Goal: Task Accomplishment & Management: Manage account settings

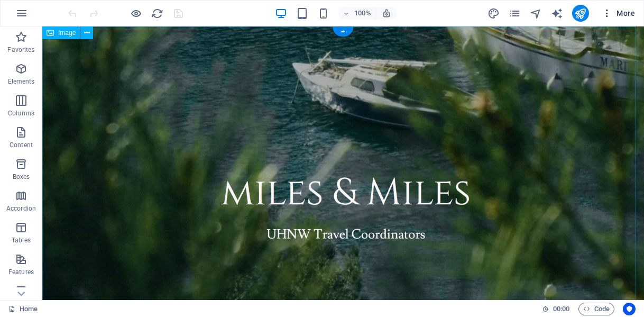
click at [629, 14] on span "More" at bounding box center [618, 13] width 33 height 11
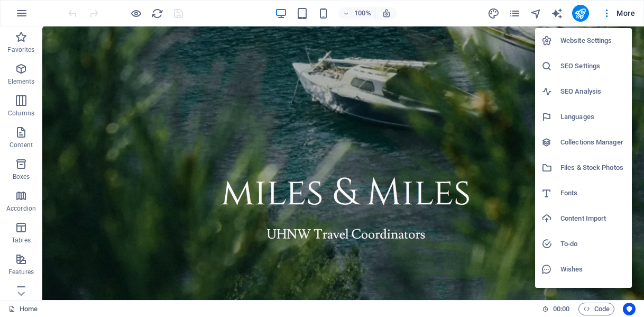
click at [629, 14] on div at bounding box center [322, 158] width 644 height 317
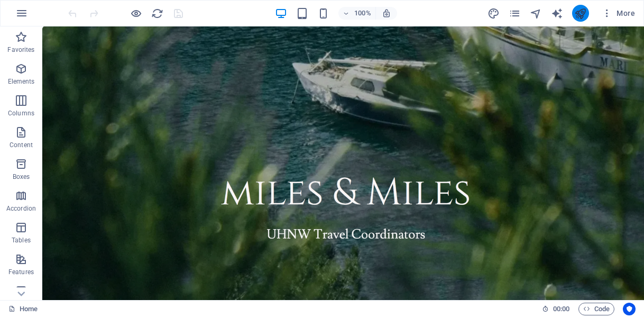
click at [583, 12] on icon "publish" at bounding box center [580, 13] width 12 height 12
click at [19, 13] on icon "button" at bounding box center [21, 13] width 13 height 13
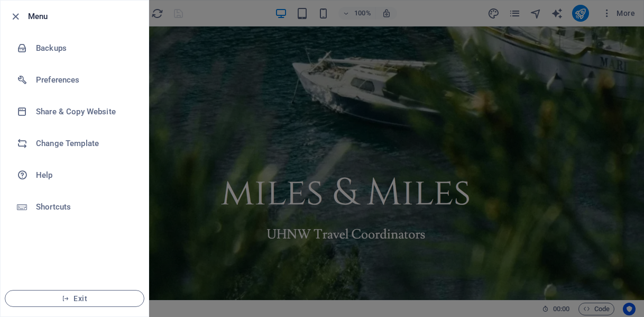
click at [19, 13] on icon "button" at bounding box center [16, 17] width 12 height 12
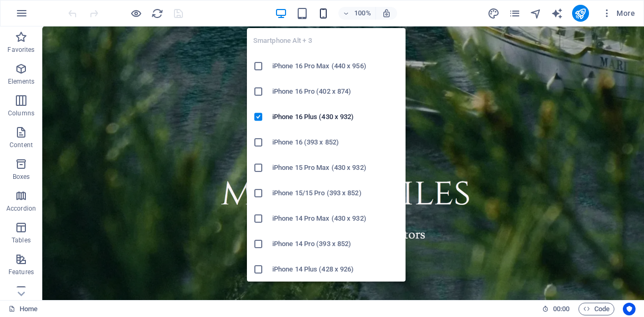
click at [326, 17] on icon "button" at bounding box center [323, 13] width 12 height 12
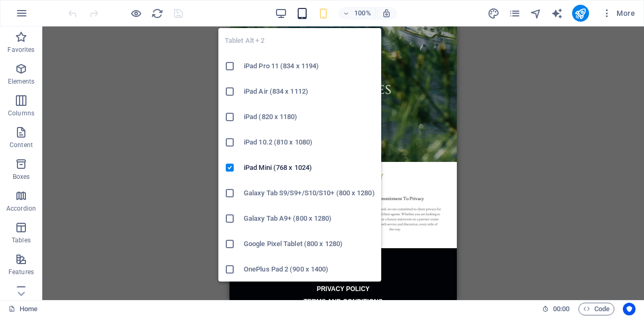
click at [297, 16] on icon "button" at bounding box center [302, 13] width 12 height 12
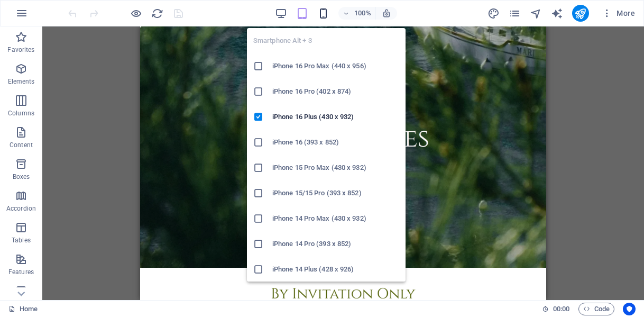
click at [325, 14] on icon "button" at bounding box center [323, 13] width 12 height 12
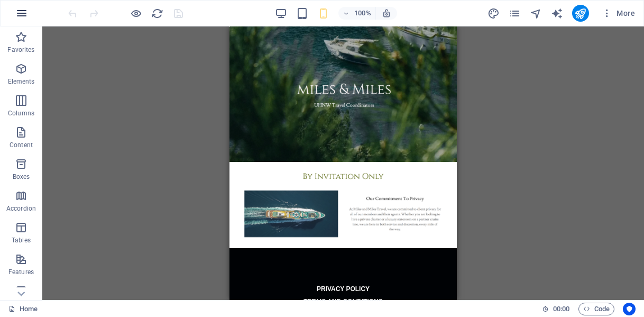
click at [23, 16] on icon "button" at bounding box center [21, 13] width 13 height 13
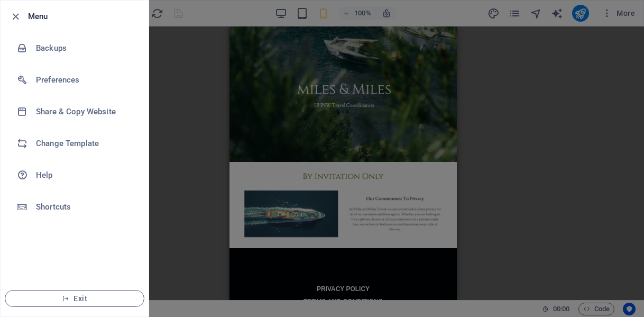
click at [23, 16] on div at bounding box center [18, 16] width 19 height 13
click at [12, 14] on icon "button" at bounding box center [16, 17] width 12 height 12
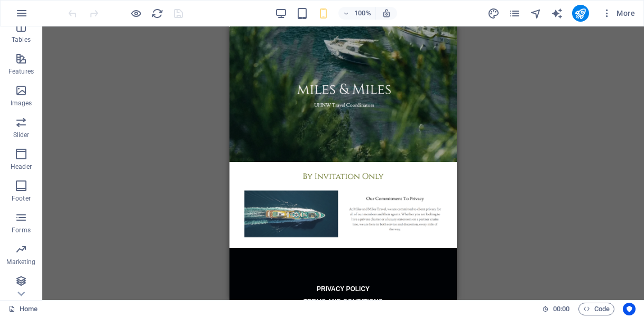
scroll to position [202, 0]
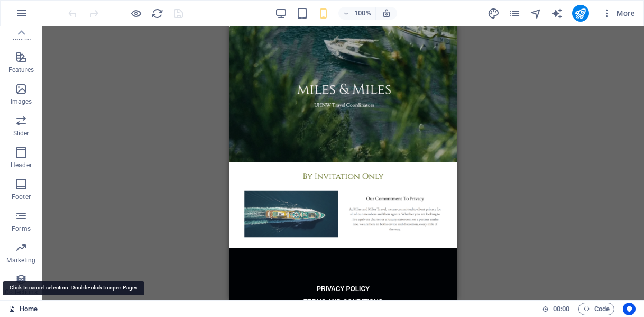
click at [31, 311] on link "Home" at bounding box center [22, 308] width 29 height 13
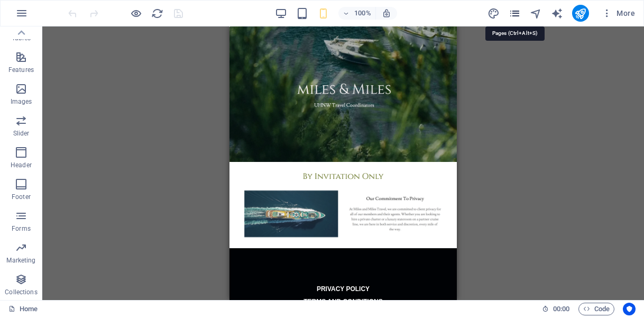
click at [518, 15] on icon "pages" at bounding box center [515, 13] width 12 height 12
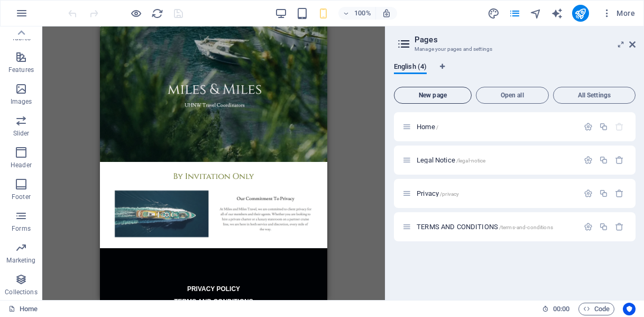
click at [430, 93] on span "New page" at bounding box center [433, 95] width 68 height 6
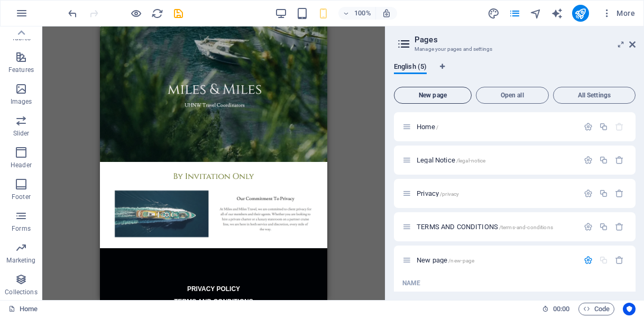
scroll to position [17, 0]
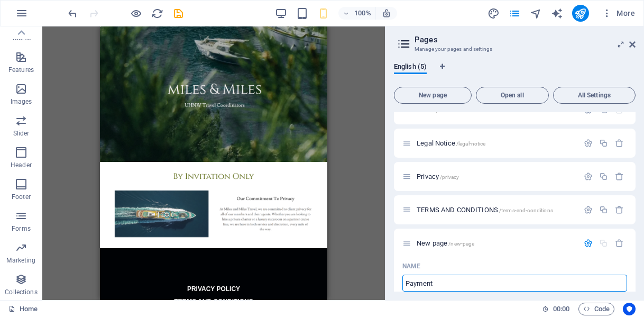
type input "Payment"
type input "/payment"
type input "Payment Portal"
type input "/payment-portal"
click at [584, 243] on icon "button" at bounding box center [588, 242] width 9 height 9
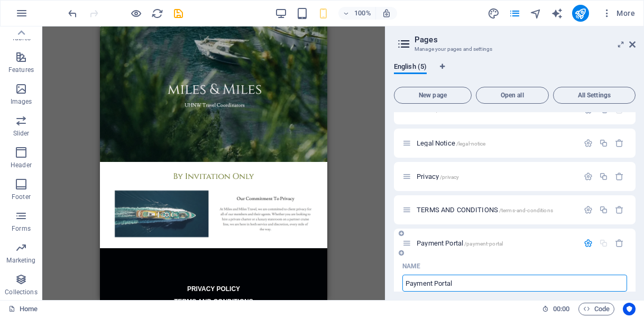
scroll to position [0, 0]
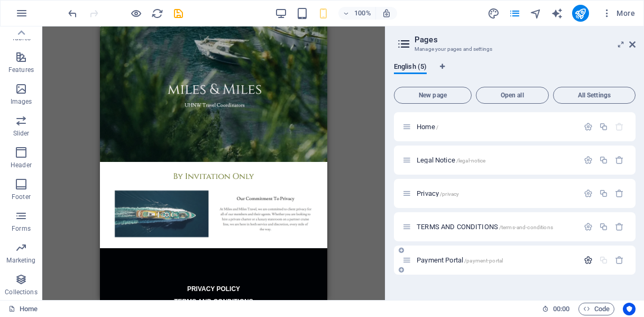
click at [586, 262] on icon "button" at bounding box center [588, 259] width 9 height 9
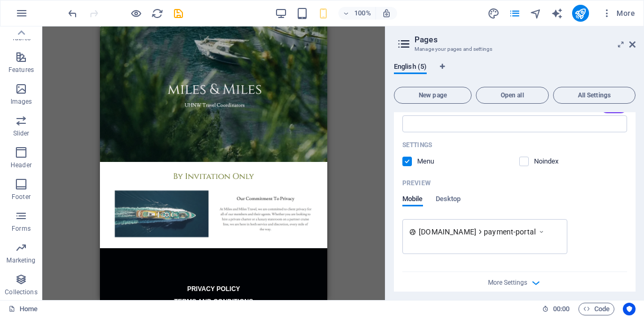
scroll to position [347, 0]
click at [408, 162] on label at bounding box center [407, 160] width 10 height 10
click at [0, 0] on input "checkbox" at bounding box center [0, 0] width 0 height 0
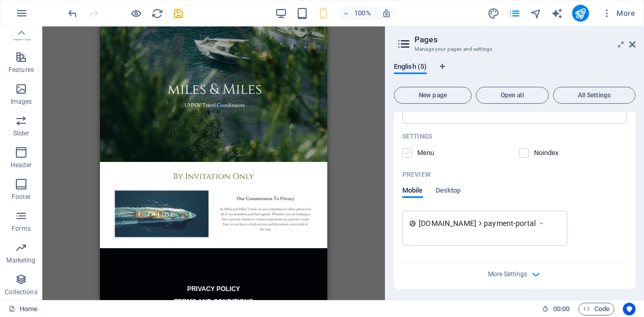
scroll to position [355, 0]
click at [533, 278] on icon "button" at bounding box center [536, 273] width 12 height 12
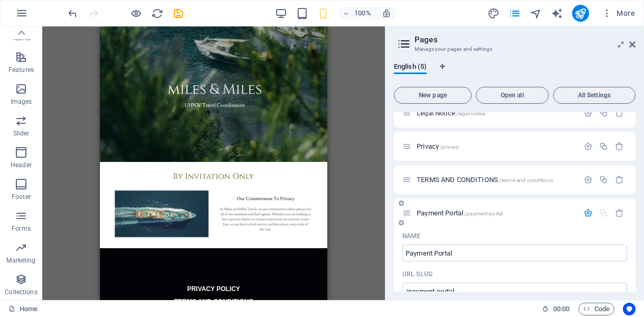
scroll to position [0, 0]
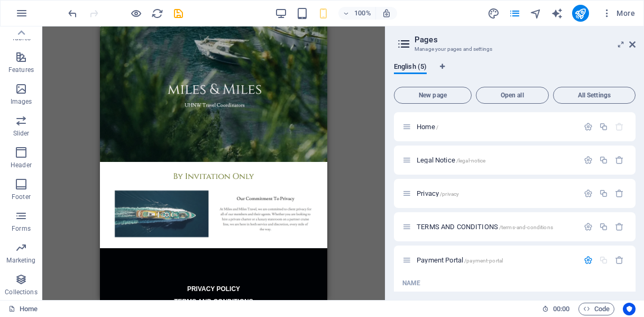
click at [546, 59] on div "English (5) New page Open all All Settings Home / Legal Notice /legal-notice Pr…" at bounding box center [514, 177] width 259 height 246
click at [521, 93] on span "Open all" at bounding box center [512, 95] width 63 height 6
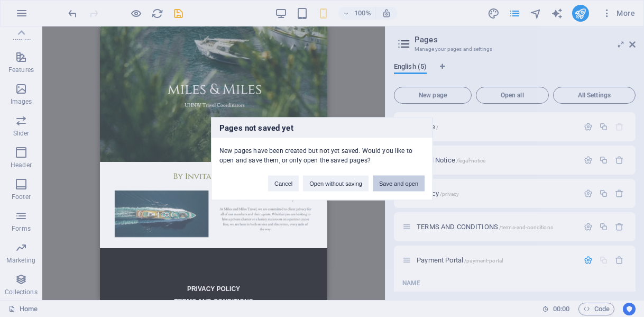
click at [394, 184] on button "Save and open" at bounding box center [399, 183] width 52 height 16
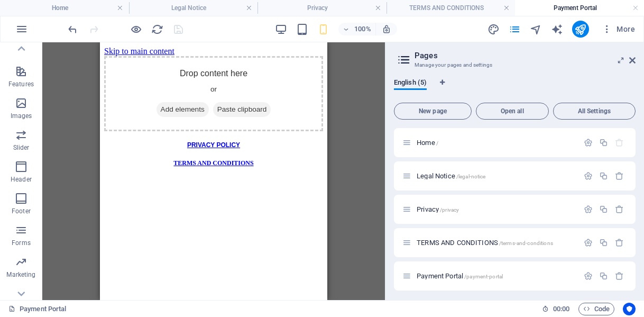
scroll to position [218, 0]
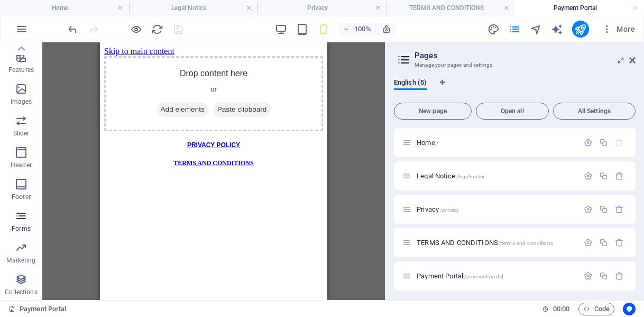
click at [24, 219] on icon "button" at bounding box center [21, 215] width 13 height 13
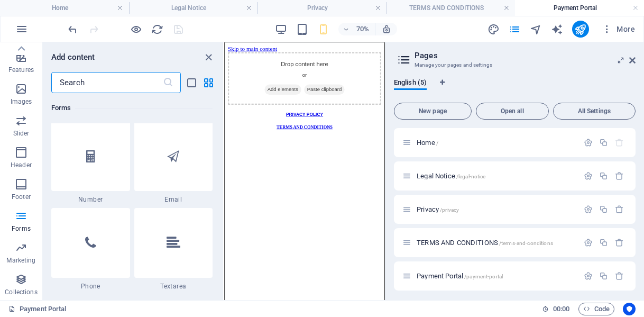
scroll to position [7800, 0]
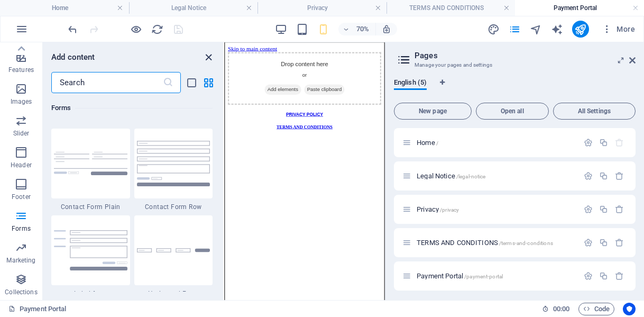
click at [207, 54] on icon "close panel" at bounding box center [208, 57] width 12 height 12
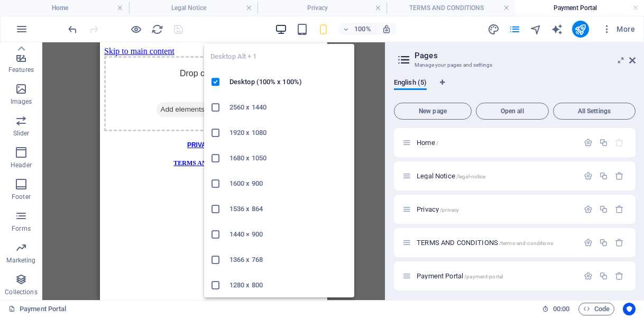
click at [282, 29] on icon "button" at bounding box center [281, 29] width 12 height 12
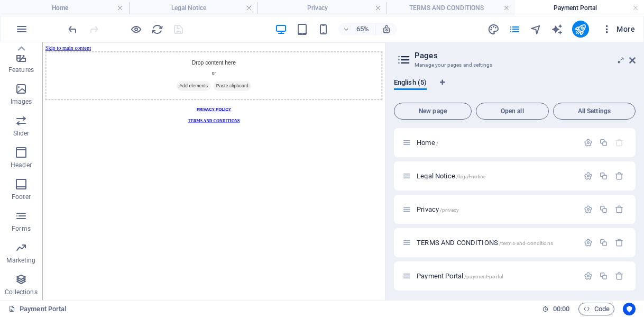
click at [623, 31] on span "More" at bounding box center [618, 29] width 33 height 11
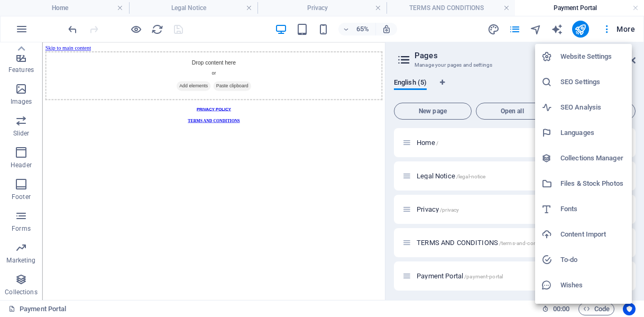
click at [441, 36] on div at bounding box center [322, 158] width 644 height 317
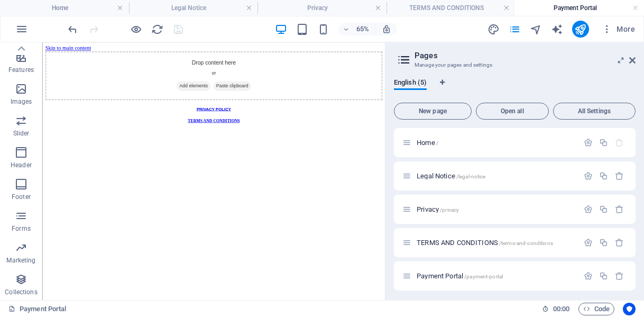
click at [548, 10] on h4 "Payment Portal" at bounding box center [579, 8] width 129 height 12
